Goal: Communication & Community: Share content

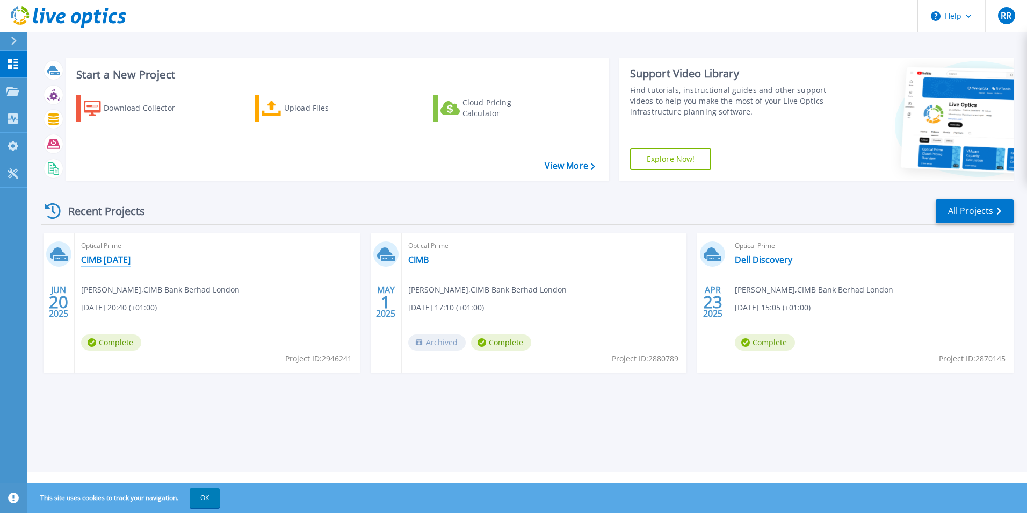
click at [121, 261] on link "CIMB [DATE]" at bounding box center [105, 259] width 49 height 11
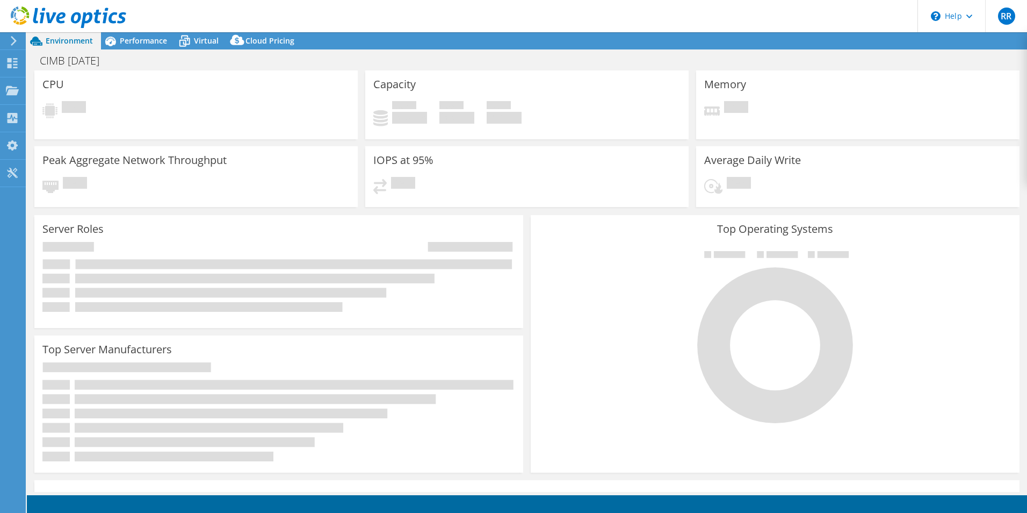
select select "USD"
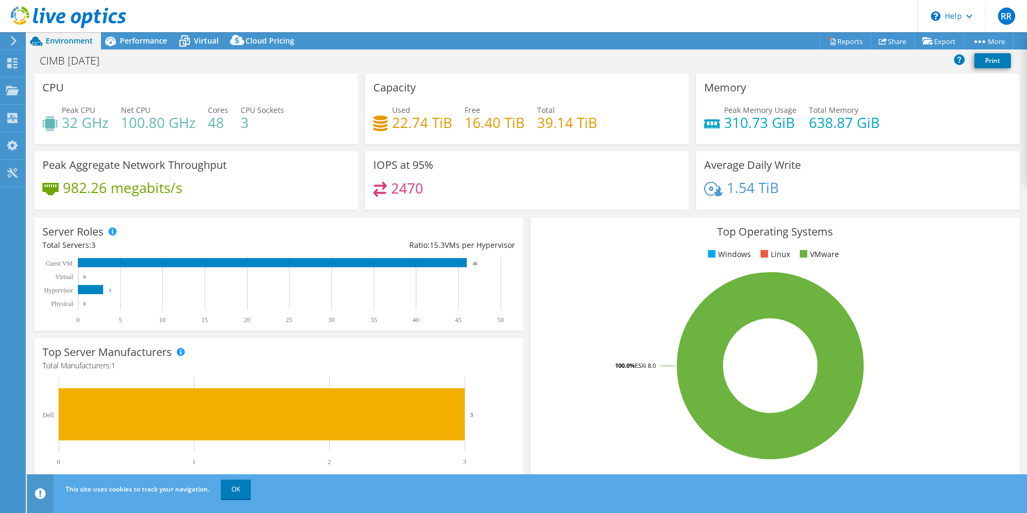
click at [527, 251] on div "Top Operating Systems Windows Linux VMware 100.0% ESXi 8.0" at bounding box center [775, 346] width 497 height 265
click at [891, 40] on link "Share" at bounding box center [893, 41] width 44 height 17
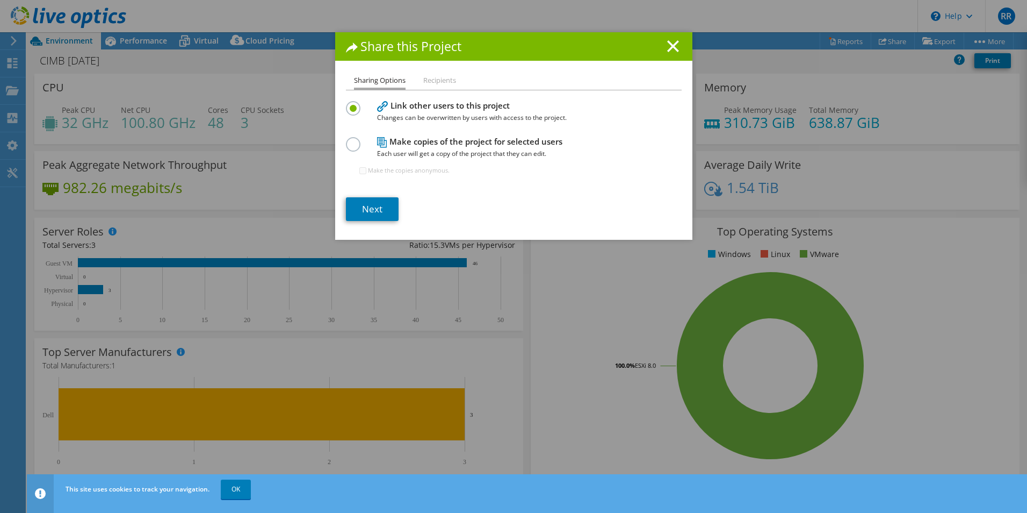
click at [438, 81] on li "Recipients" at bounding box center [439, 80] width 33 height 13
click at [440, 78] on li "Recipients" at bounding box center [439, 80] width 33 height 13
click at [430, 81] on li "Recipients" at bounding box center [439, 80] width 33 height 13
click at [352, 140] on label at bounding box center [355, 138] width 19 height 3
click at [0, 0] on input "radio" at bounding box center [0, 0] width 0 height 0
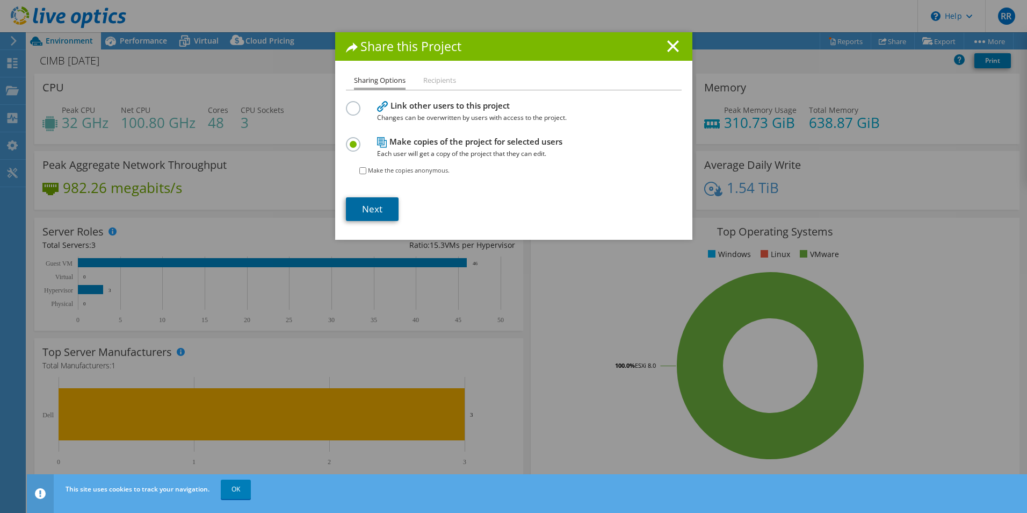
click at [372, 208] on link "Next" at bounding box center [372, 209] width 53 height 24
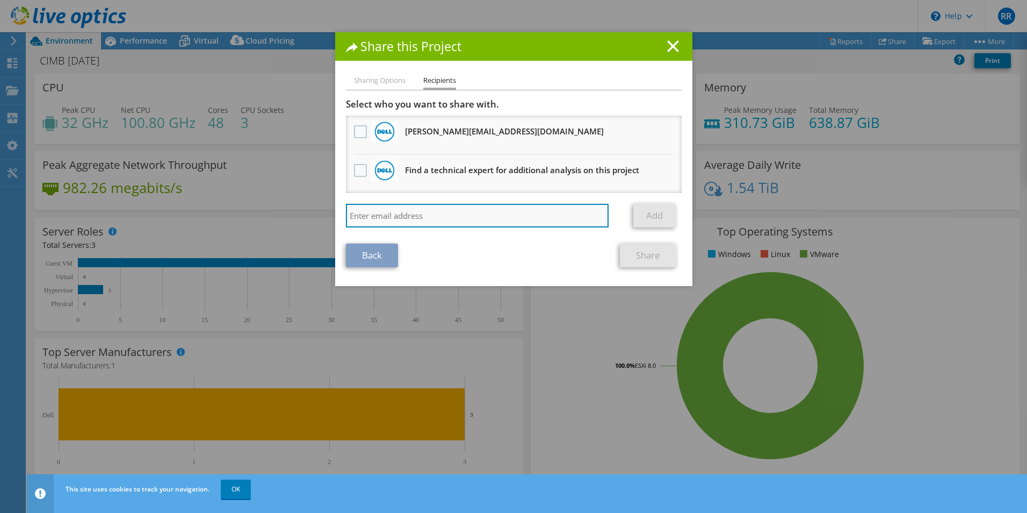
click at [415, 219] on input "search" at bounding box center [477, 216] width 263 height 24
click at [381, 217] on input "search" at bounding box center [477, 216] width 263 height 24
type input "l"
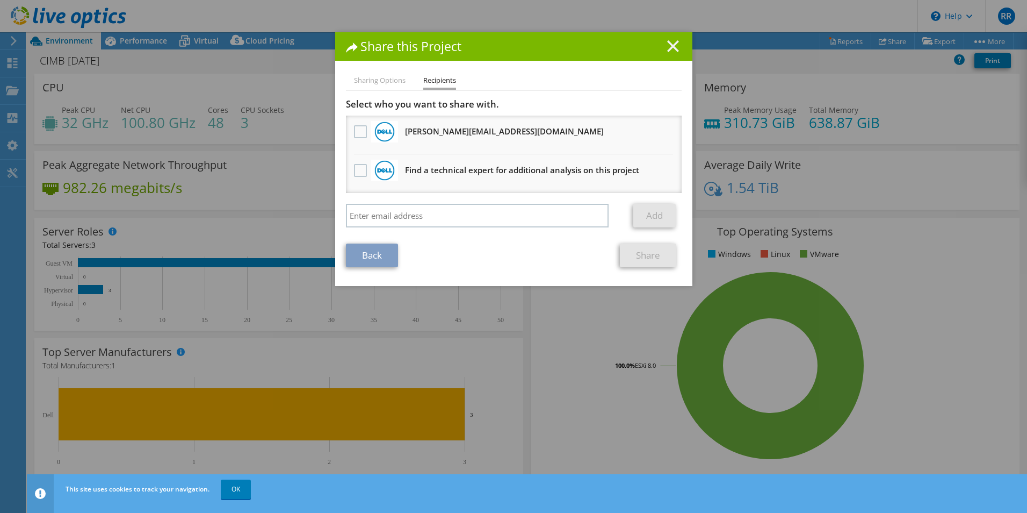
click at [672, 48] on line at bounding box center [673, 46] width 11 height 11
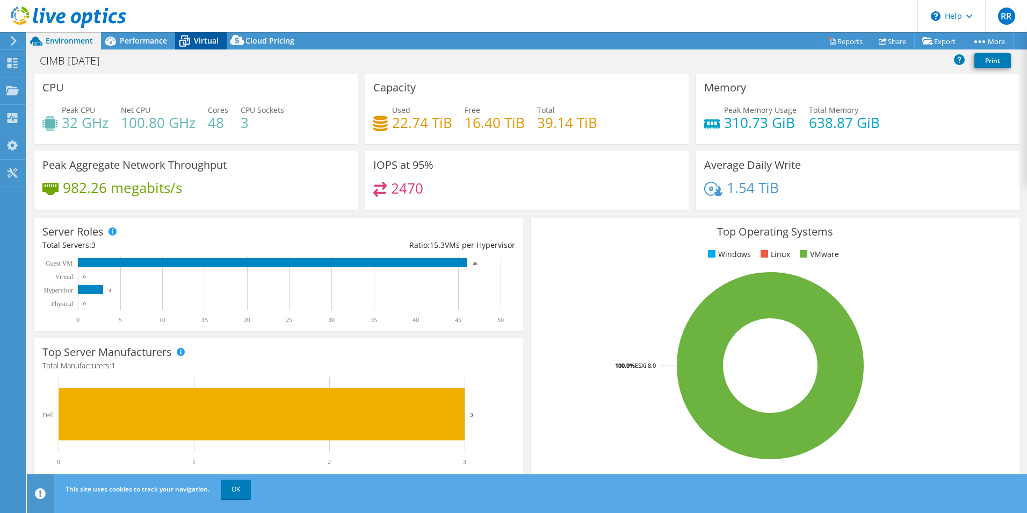
click at [203, 43] on span "Virtual" at bounding box center [206, 40] width 25 height 10
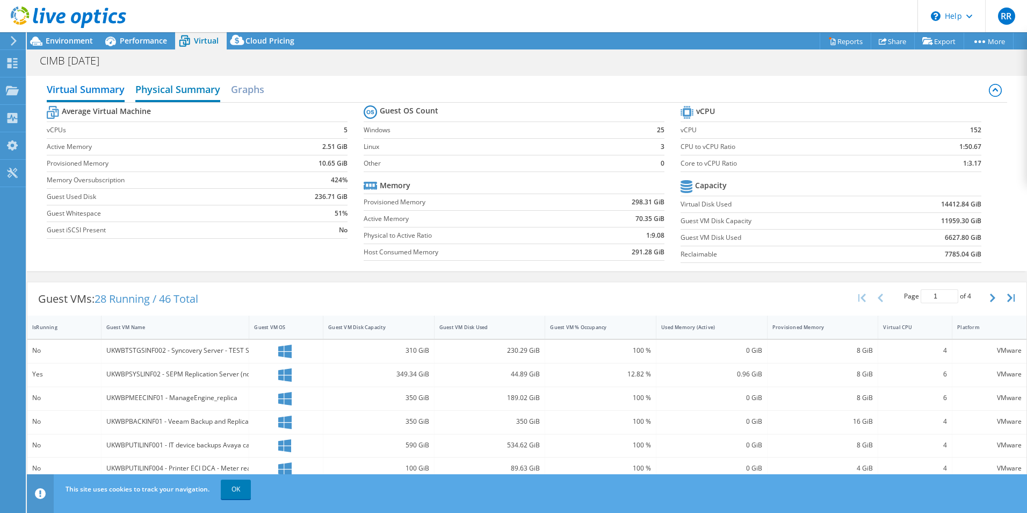
click at [164, 87] on h2 "Physical Summary" at bounding box center [177, 90] width 85 height 24
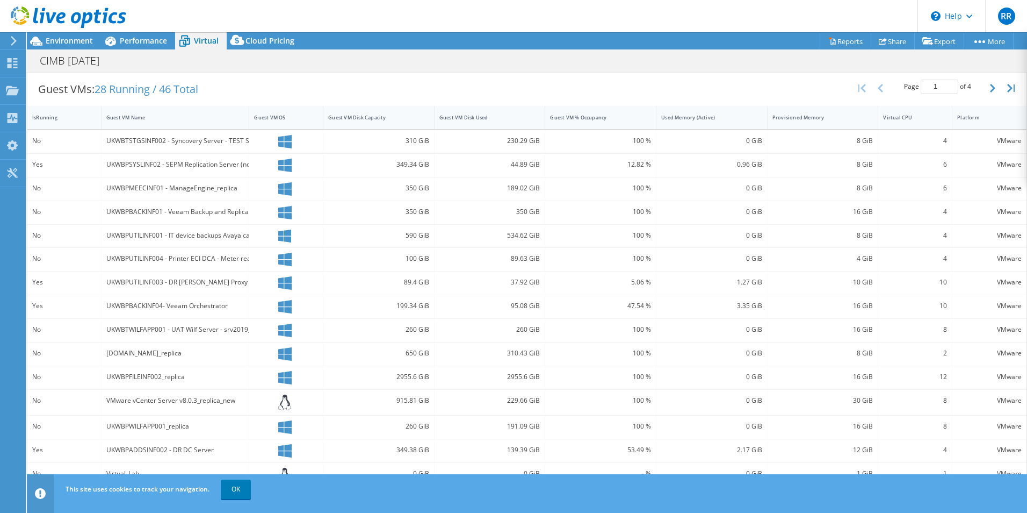
scroll to position [110, 0]
